Goal: Task Accomplishment & Management: Complete application form

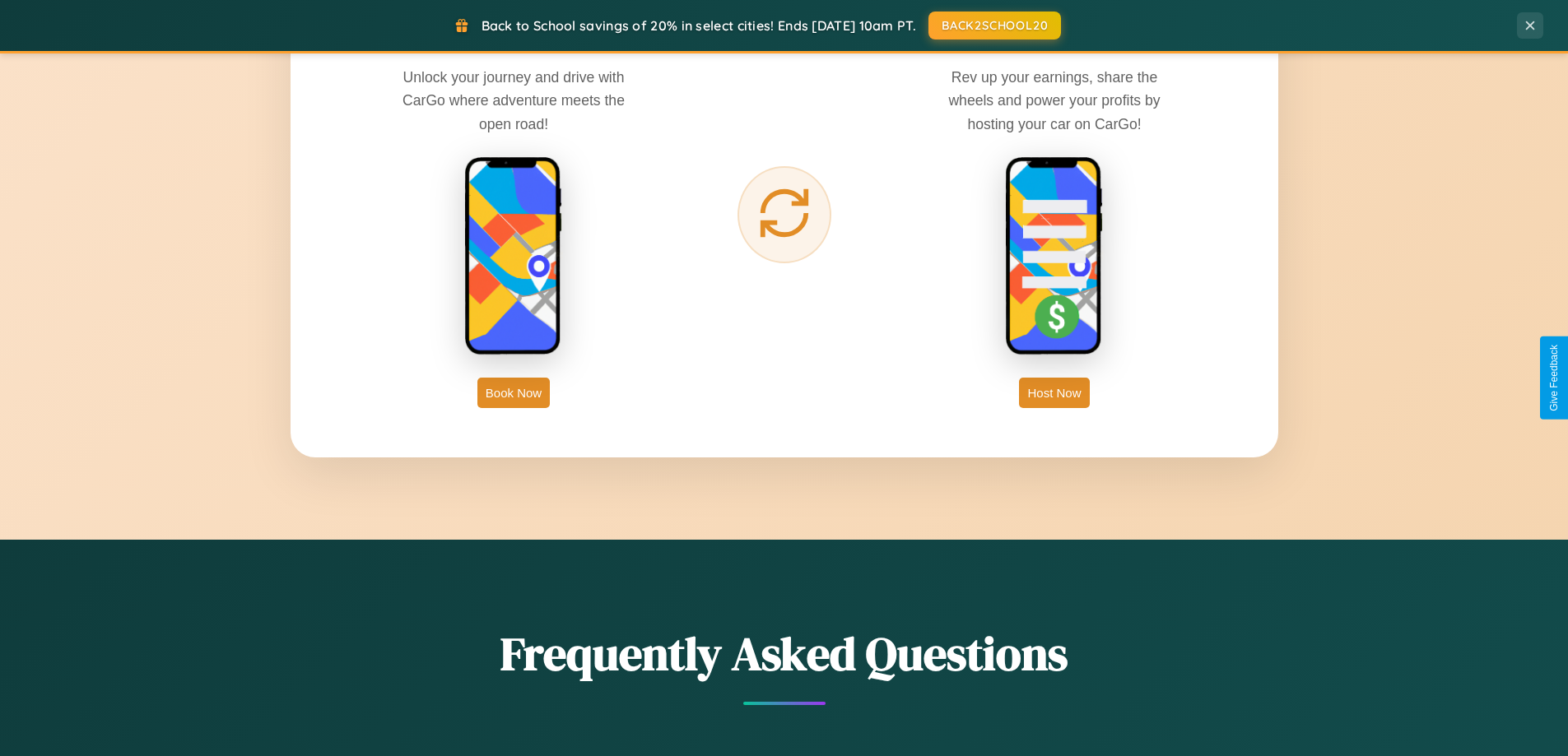
scroll to position [3165, 0]
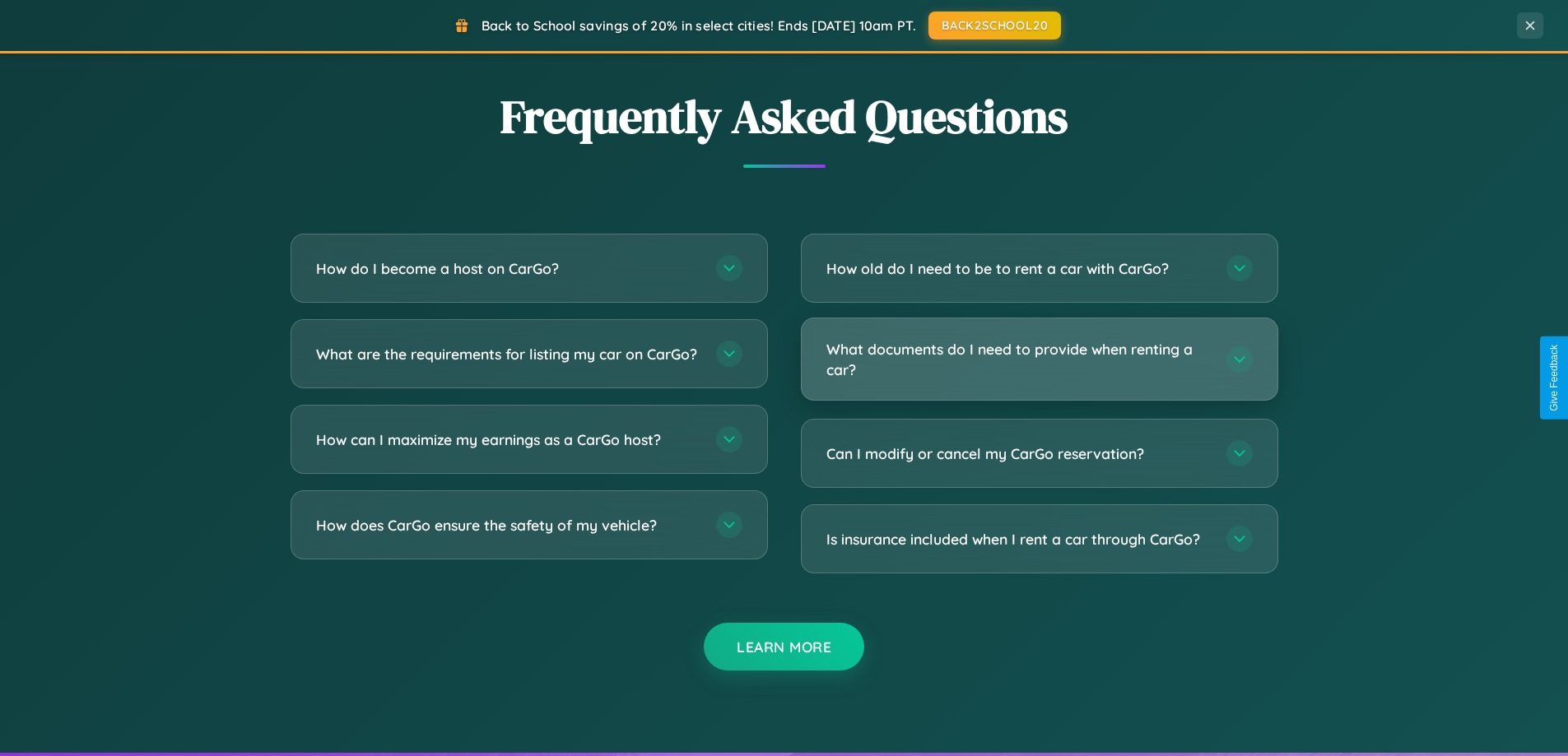
click at [1039, 359] on h3 "What documents do I need to provide when renting a car?" at bounding box center [1018, 359] width 383 height 41
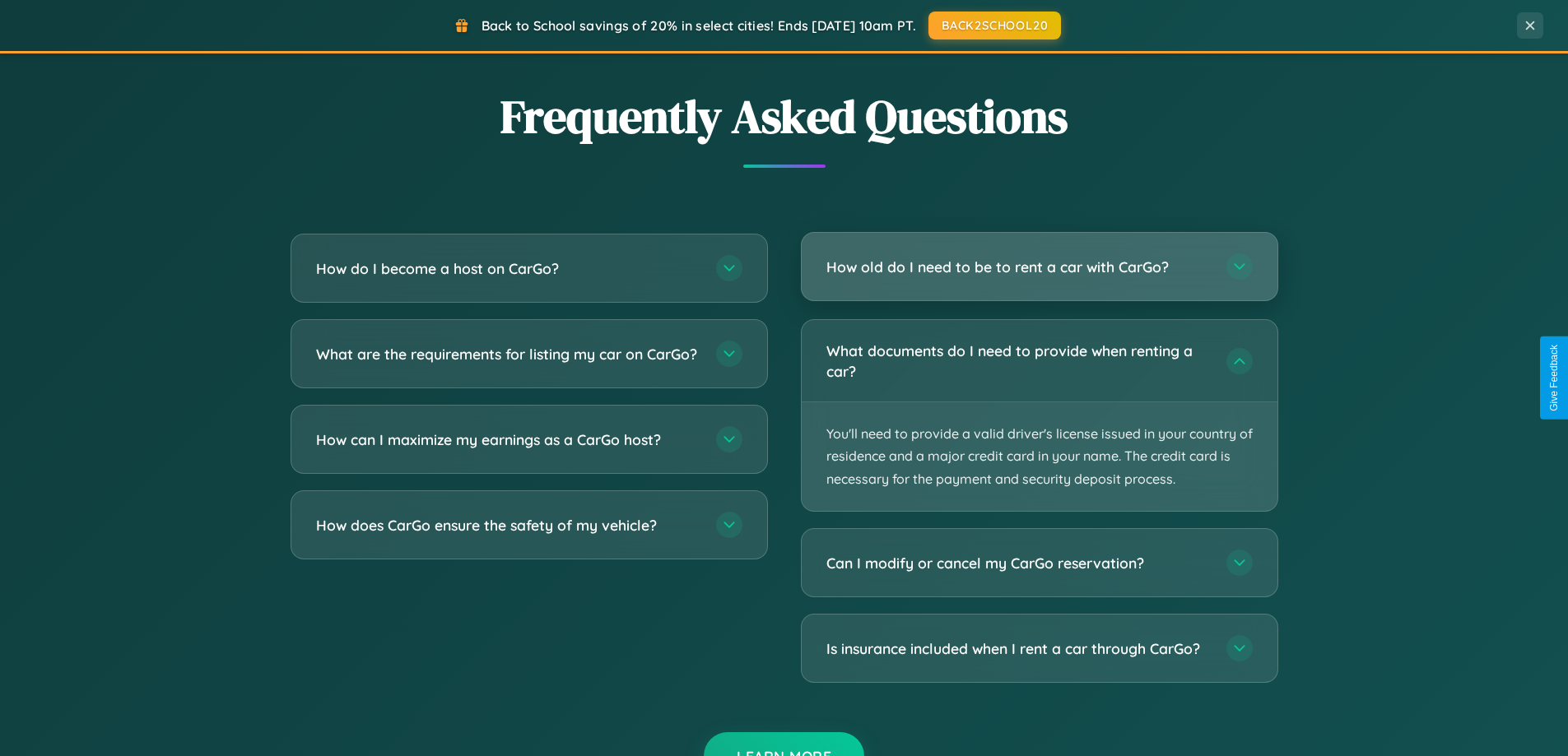
click at [1039, 267] on h3 "How old do I need to be to rent a car with CarGo?" at bounding box center [1018, 267] width 383 height 21
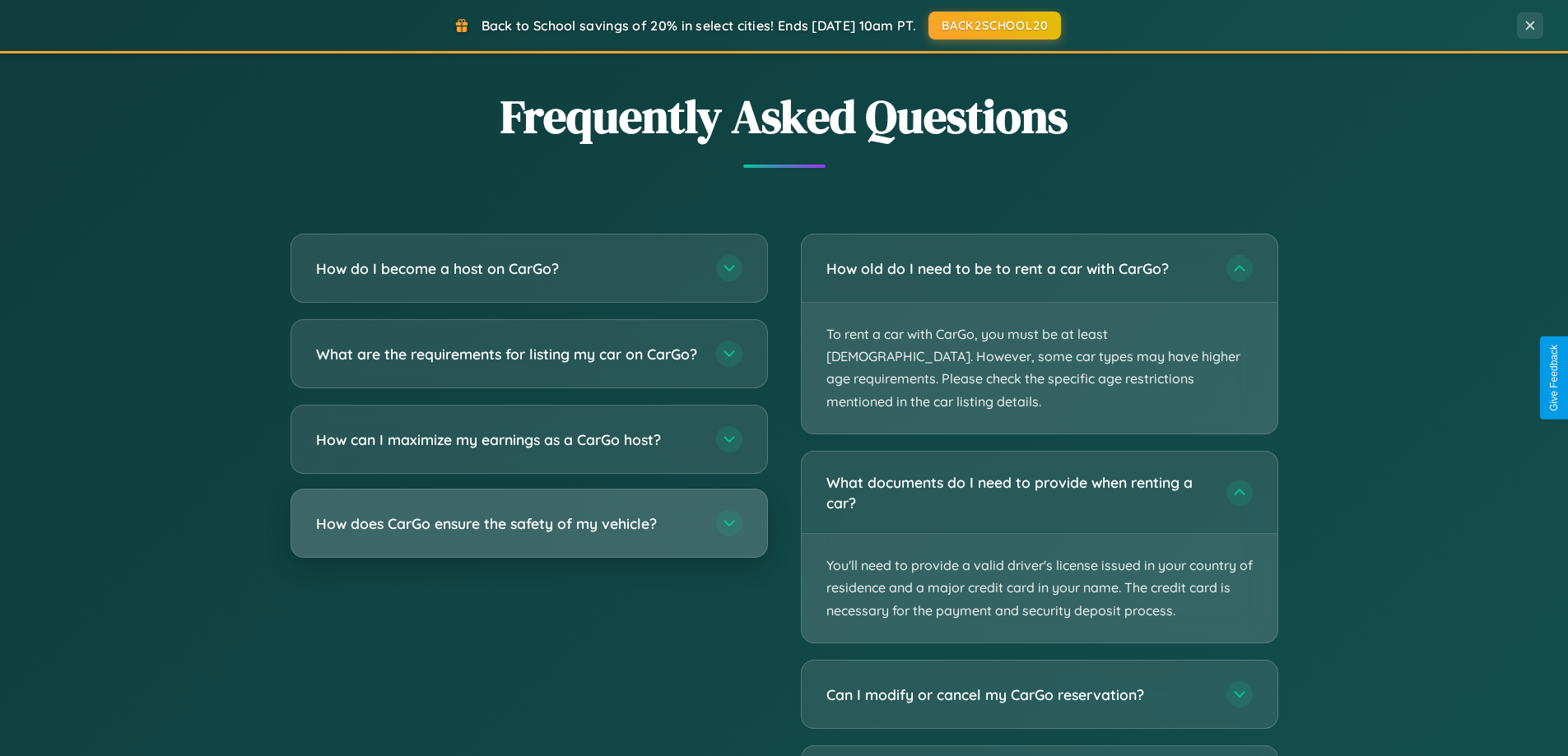
click at [528, 534] on h3 "How does CarGo ensure the safety of my vehicle?" at bounding box center [508, 524] width 383 height 21
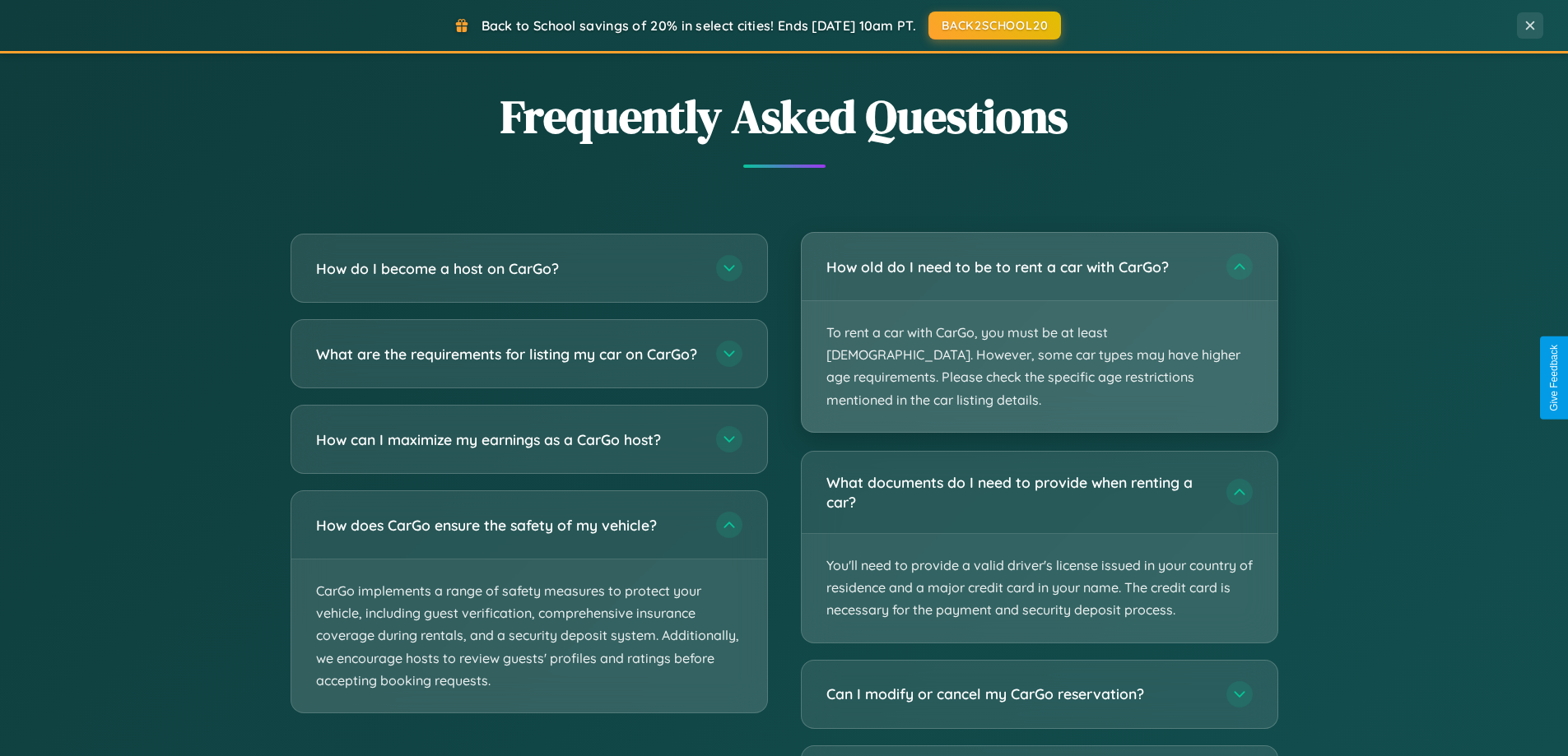
click at [1039, 323] on p "To rent a car with CarGo, you must be at least [DEMOGRAPHIC_DATA]. However, som…" at bounding box center [1039, 367] width 476 height 131
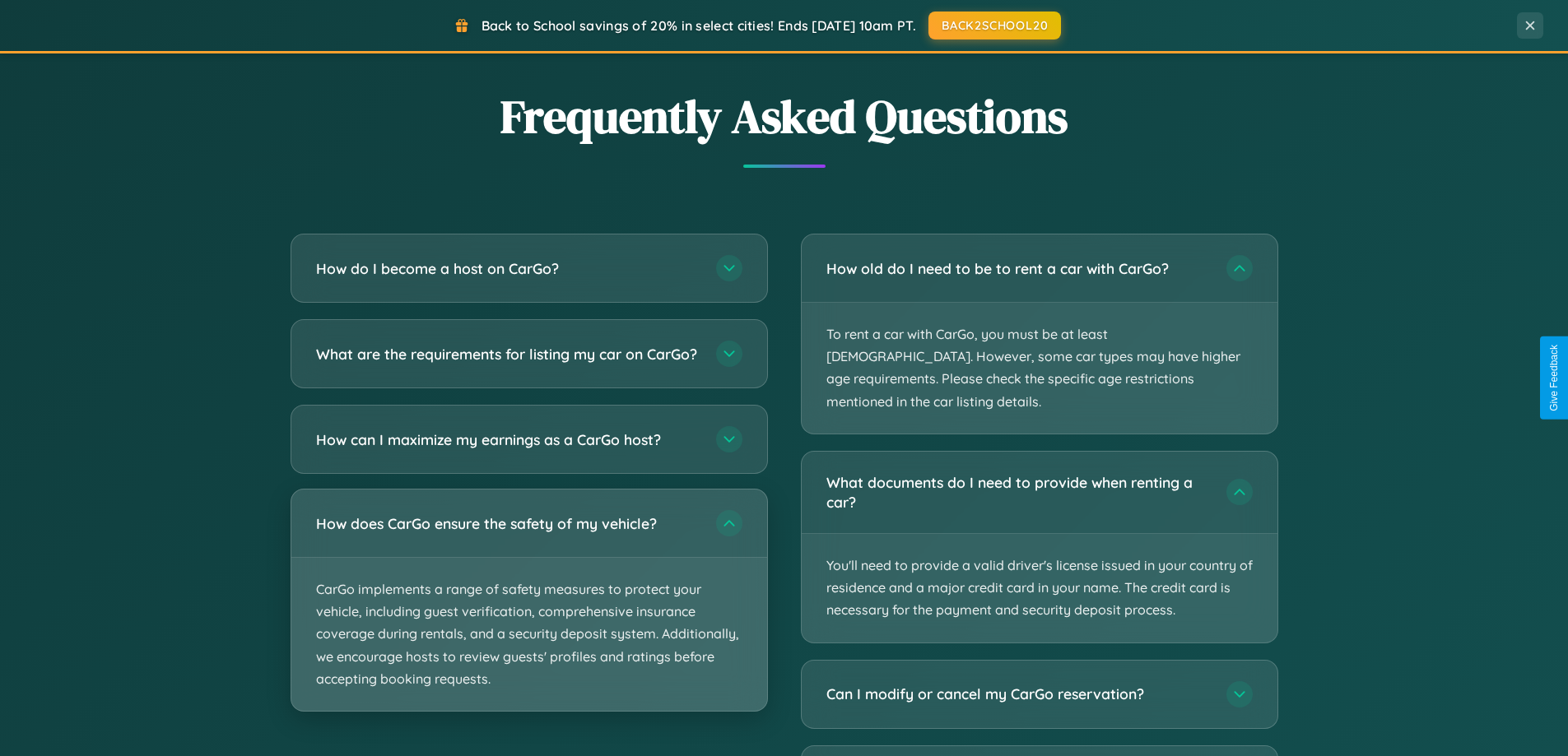
click at [528, 614] on p "CarGo implements a range of safety measures to protect your vehicle, including …" at bounding box center [528, 633] width 476 height 153
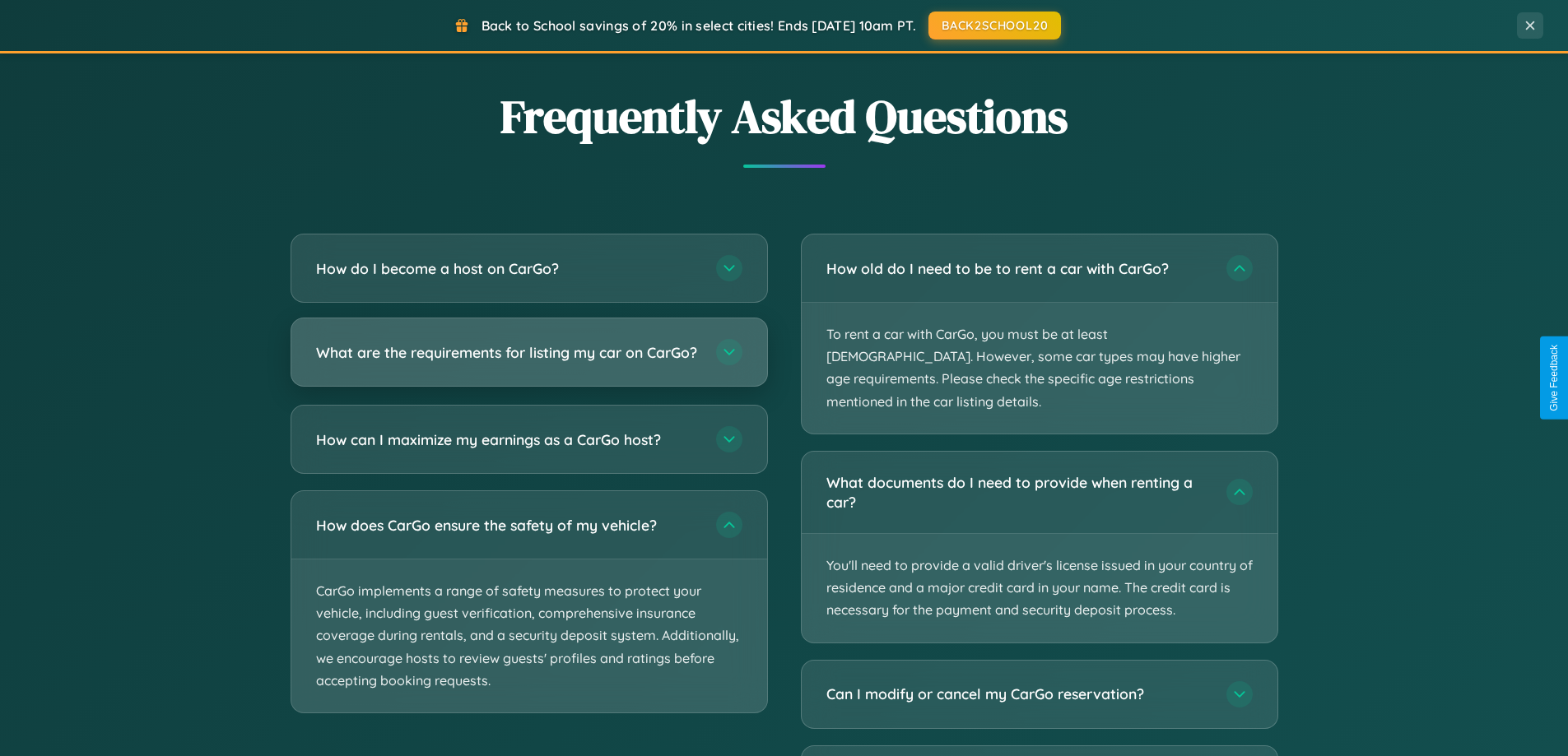
click at [528, 359] on h3 "What are the requirements for listing my car on CarGo?" at bounding box center [508, 352] width 383 height 21
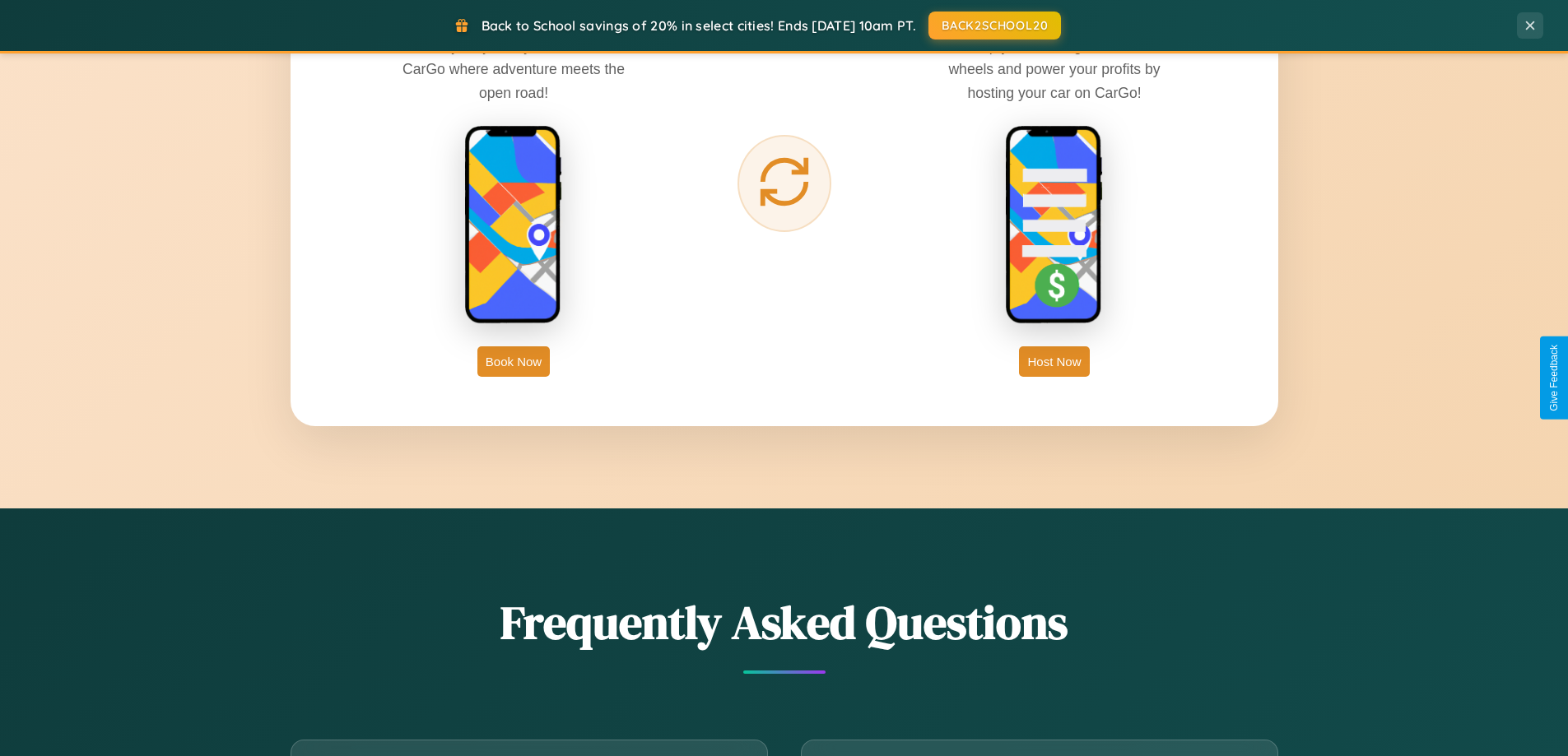
scroll to position [2643, 0]
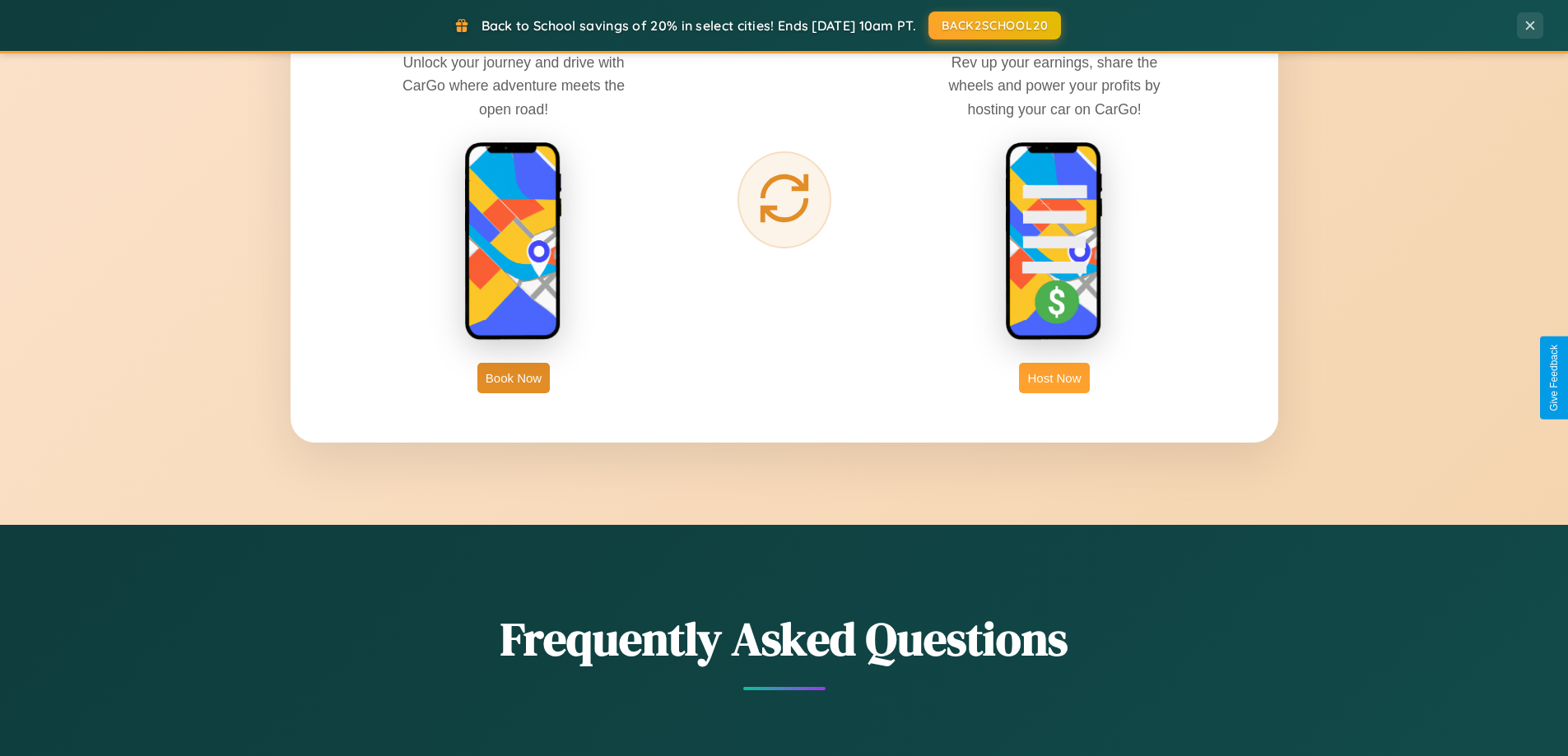
click at [1054, 377] on button "Host Now" at bounding box center [1053, 377] width 70 height 30
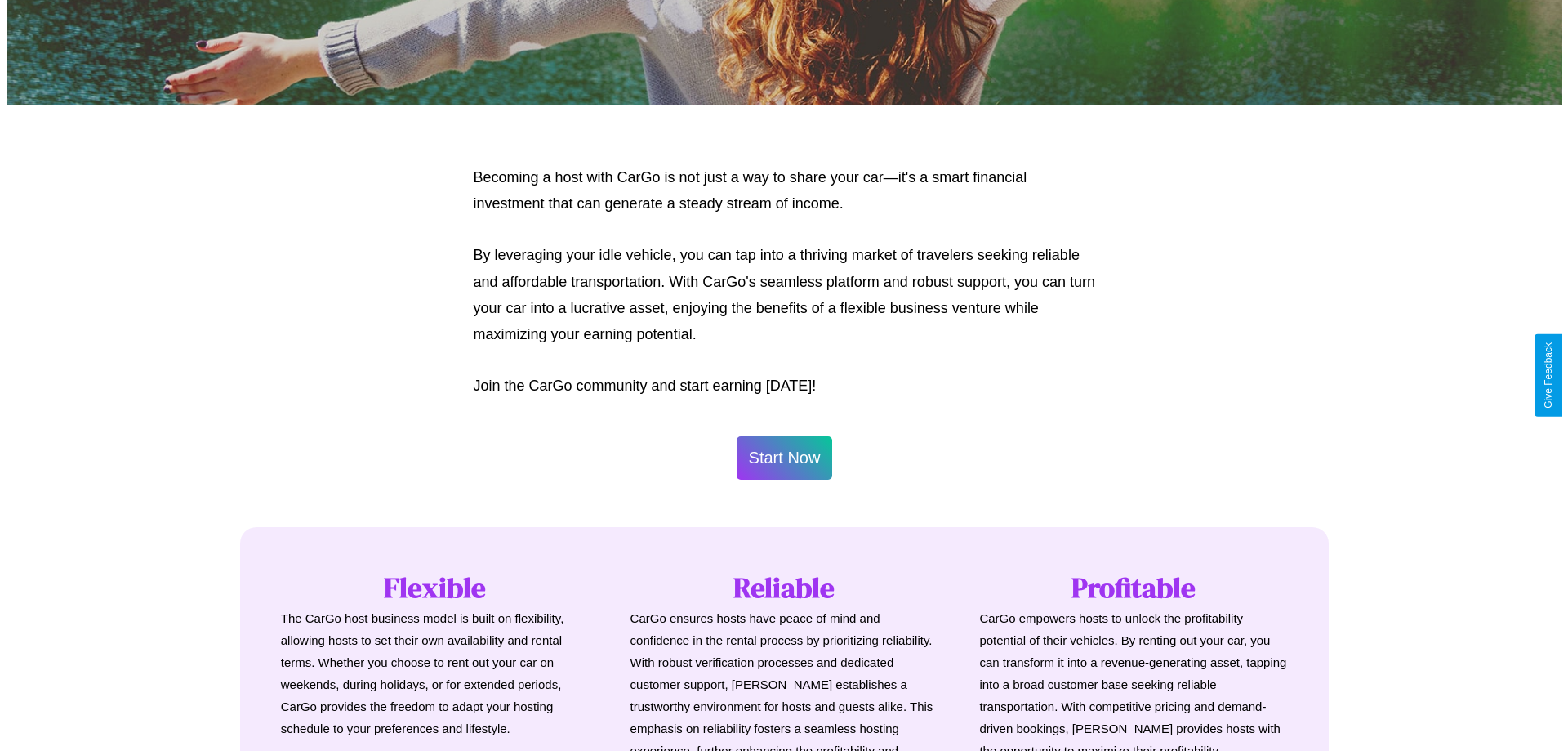
scroll to position [790, 0]
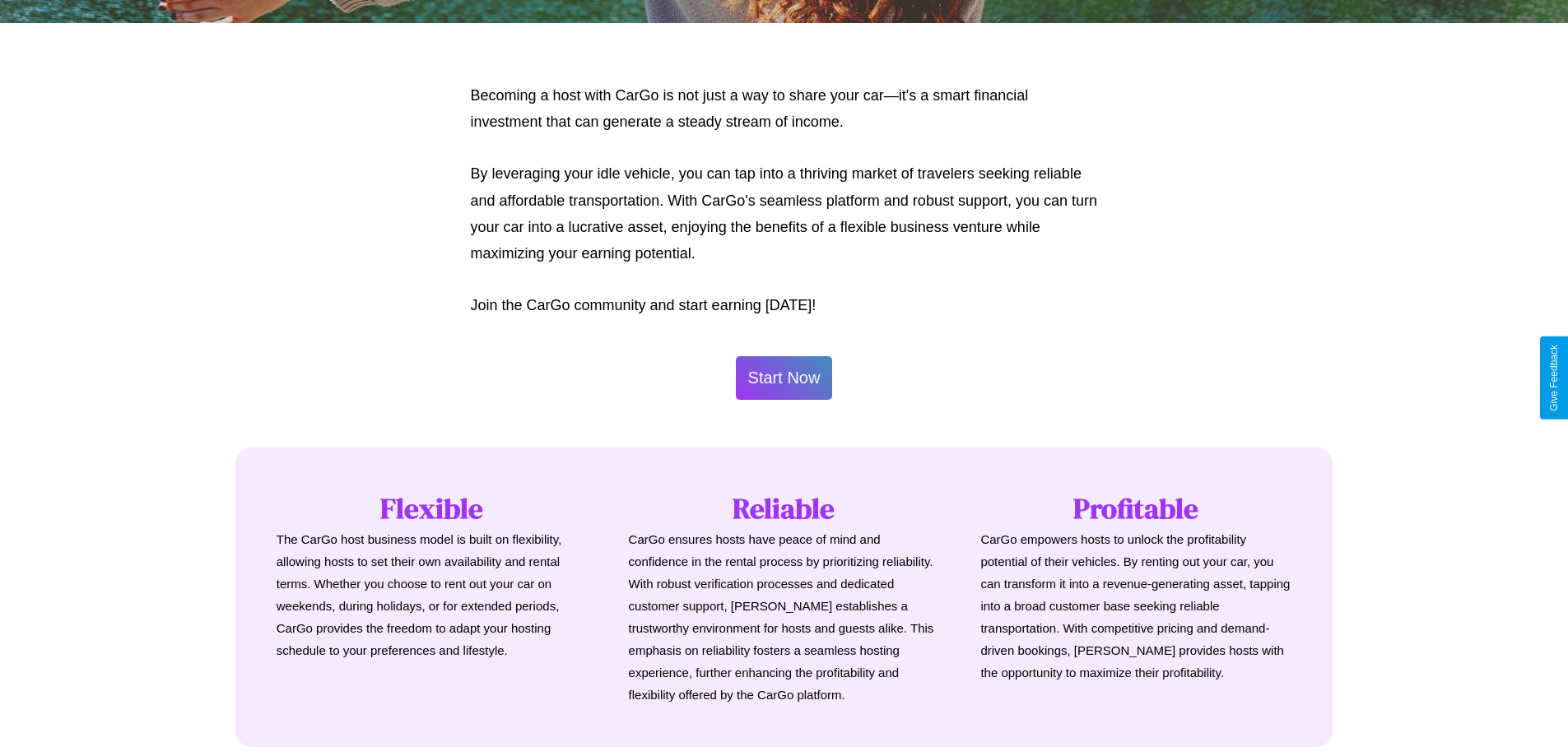
click at [783, 377] on button "Start Now" at bounding box center [784, 378] width 97 height 44
